Goal: Navigation & Orientation: Find specific page/section

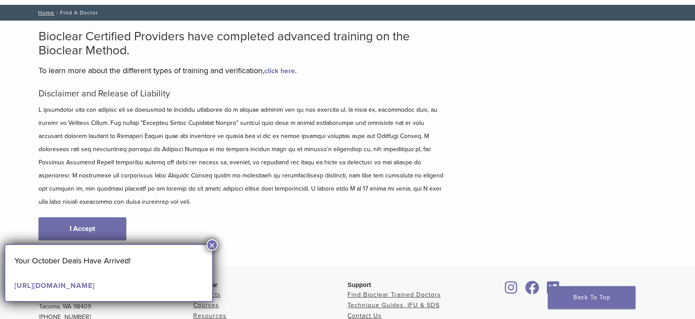
scroll to position [43, 0]
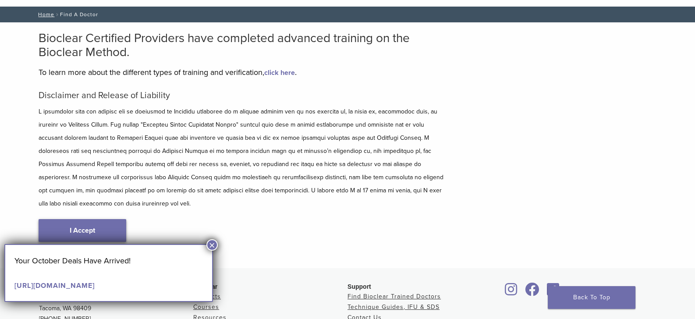
click at [95, 219] on link "I Accept" at bounding box center [83, 230] width 88 height 23
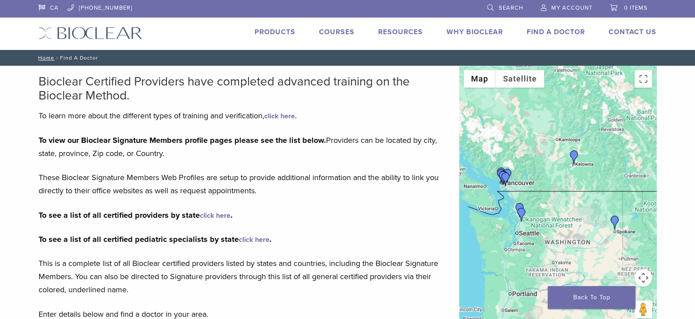
click at [642, 272] on button "Map camera controls" at bounding box center [643, 278] width 18 height 18
click at [641, 274] on button "Map camera controls" at bounding box center [643, 278] width 18 height 18
click at [622, 261] on button "Zoom in" at bounding box center [622, 256] width 18 height 18
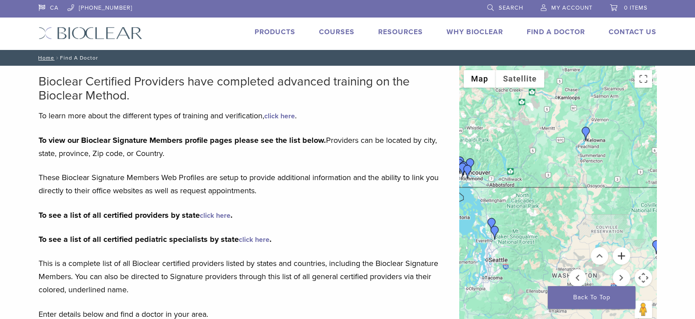
click at [622, 261] on button "Zoom in" at bounding box center [622, 256] width 18 height 18
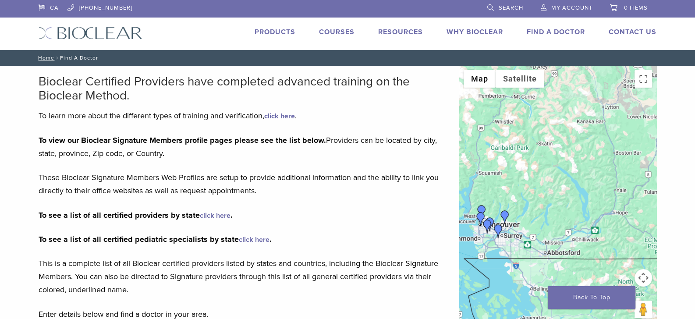
drag, startPoint x: 492, startPoint y: 191, endPoint x: 644, endPoint y: 274, distance: 173.7
click at [642, 276] on div "Use ctrl + scroll to zoom the map Map Terrain Satellite Labels Map Data Map dat…" at bounding box center [557, 197] width 197 height 263
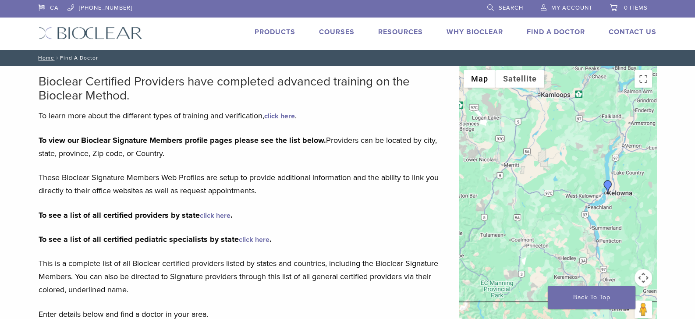
drag, startPoint x: 625, startPoint y: 256, endPoint x: 443, endPoint y: 303, distance: 188.1
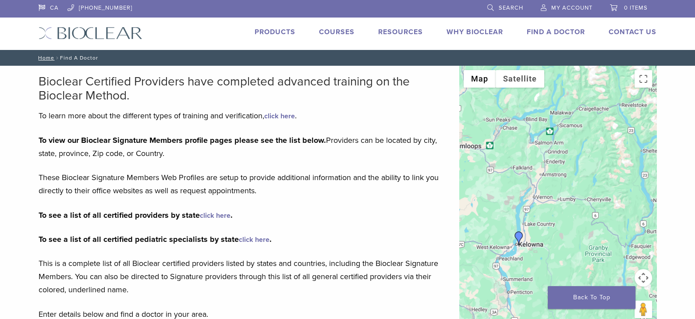
drag, startPoint x: 571, startPoint y: 223, endPoint x: 548, endPoint y: 268, distance: 50.8
click at [496, 272] on div at bounding box center [557, 197] width 197 height 263
click at [641, 272] on button "Map camera controls" at bounding box center [643, 278] width 18 height 18
click at [620, 257] on button "Zoom in" at bounding box center [622, 256] width 18 height 18
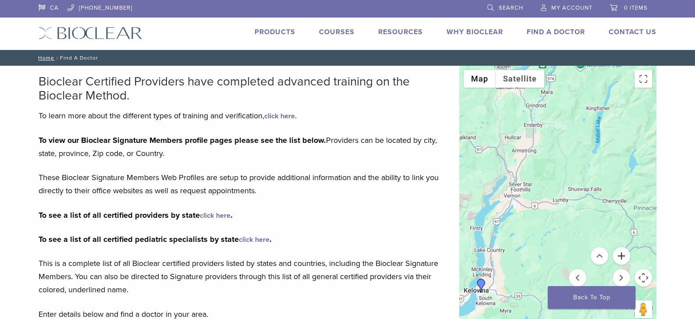
click at [620, 257] on button "Zoom in" at bounding box center [622, 256] width 18 height 18
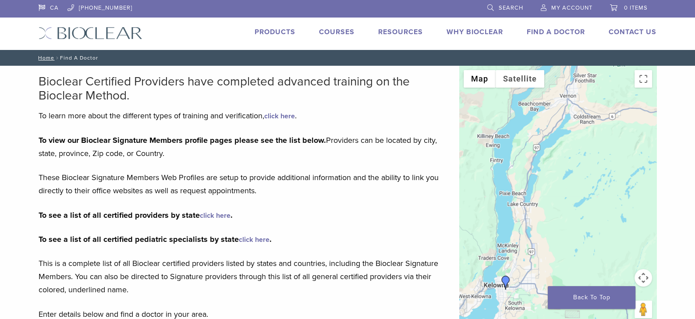
drag, startPoint x: 508, startPoint y: 244, endPoint x: 611, endPoint y: 143, distance: 144.4
click at [611, 143] on div at bounding box center [557, 197] width 197 height 263
click at [504, 278] on img "Dr. Sandy Crocker" at bounding box center [506, 281] width 14 height 14
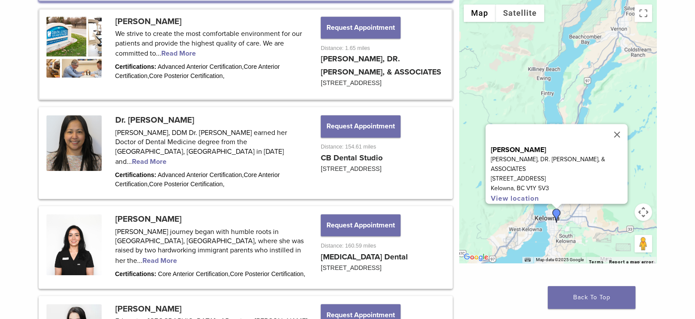
scroll to position [579, 0]
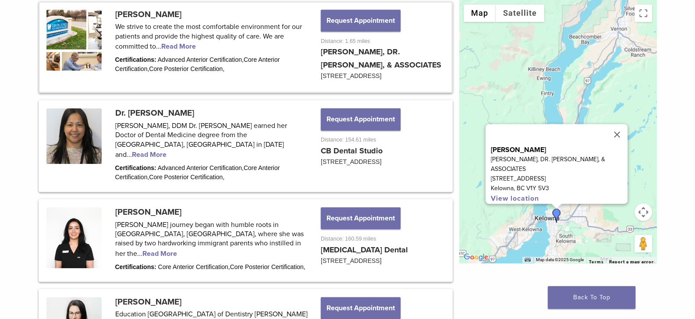
click at [517, 157] on p "[PERSON_NAME], DR. [PERSON_NAME], & ASSOCIATES" at bounding box center [559, 164] width 137 height 19
click at [521, 194] on link "View location" at bounding box center [515, 198] width 48 height 9
